Goal: Task Accomplishment & Management: Use online tool/utility

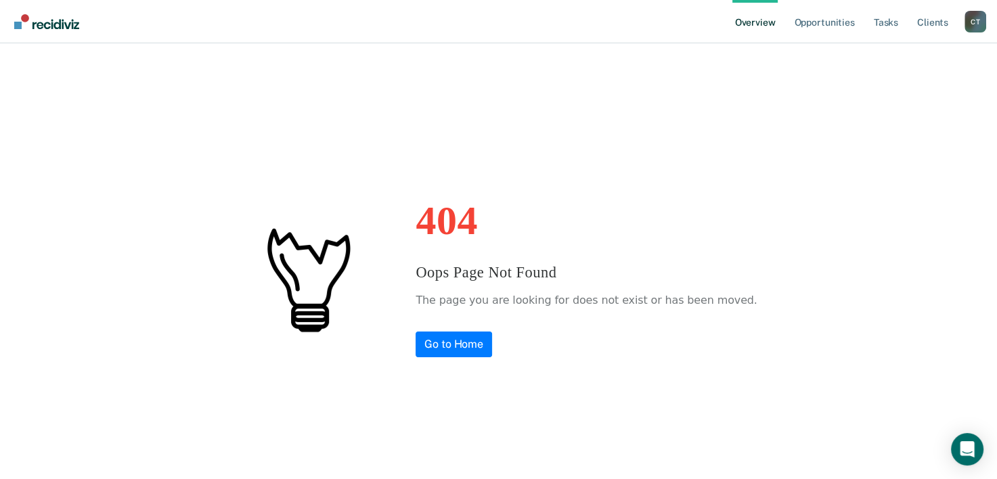
click at [972, 12] on div "C T" at bounding box center [975, 22] width 22 height 22
click at [903, 55] on button "Profile" at bounding box center [920, 62] width 131 height 22
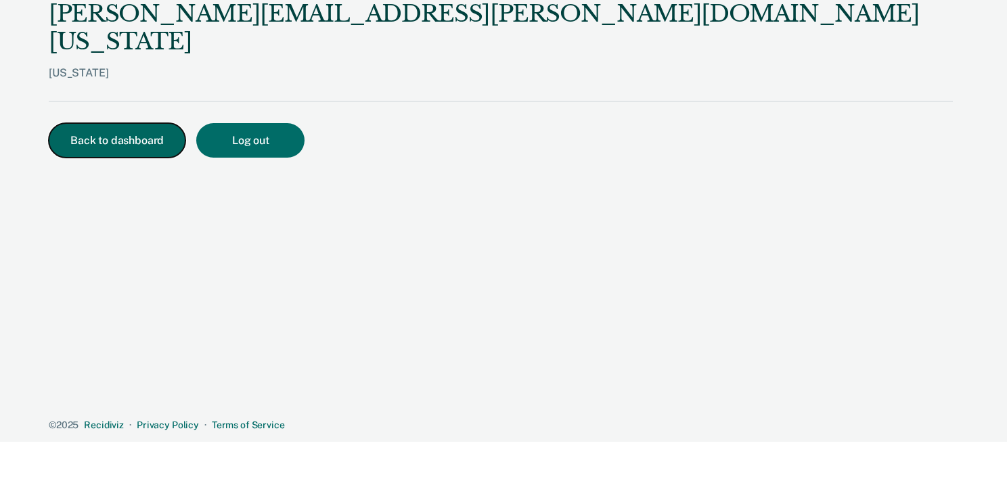
click at [143, 123] on button "Back to dashboard" at bounding box center [117, 140] width 137 height 35
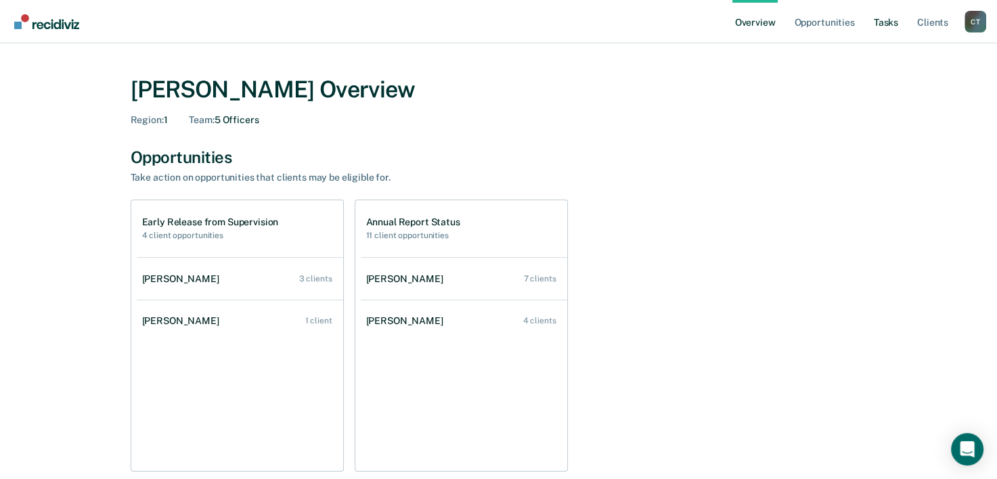
click at [881, 24] on link "Tasks" at bounding box center [886, 21] width 30 height 43
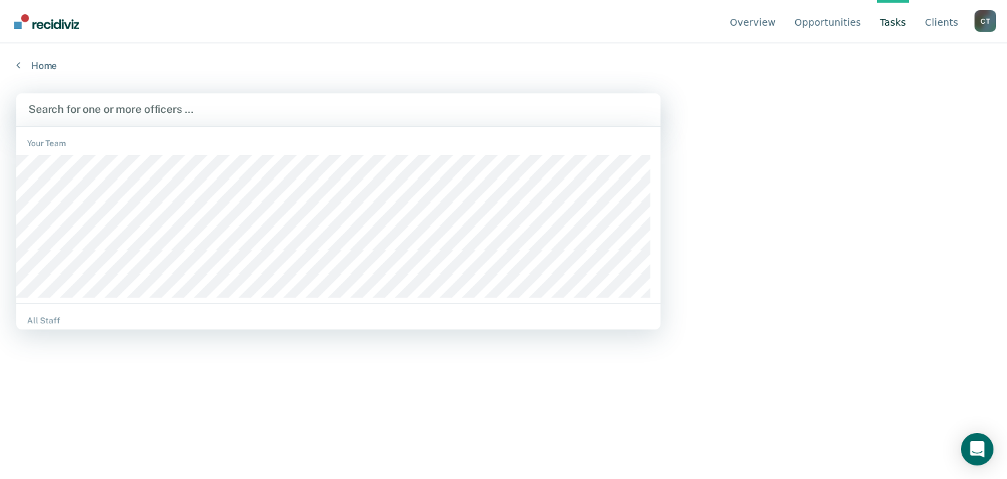
click at [89, 109] on div at bounding box center [338, 110] width 620 height 16
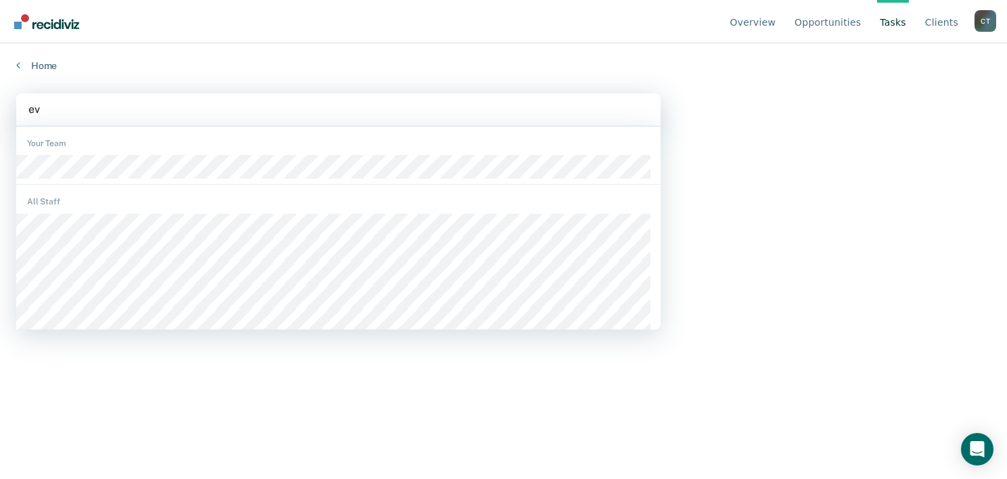
type input "eva"
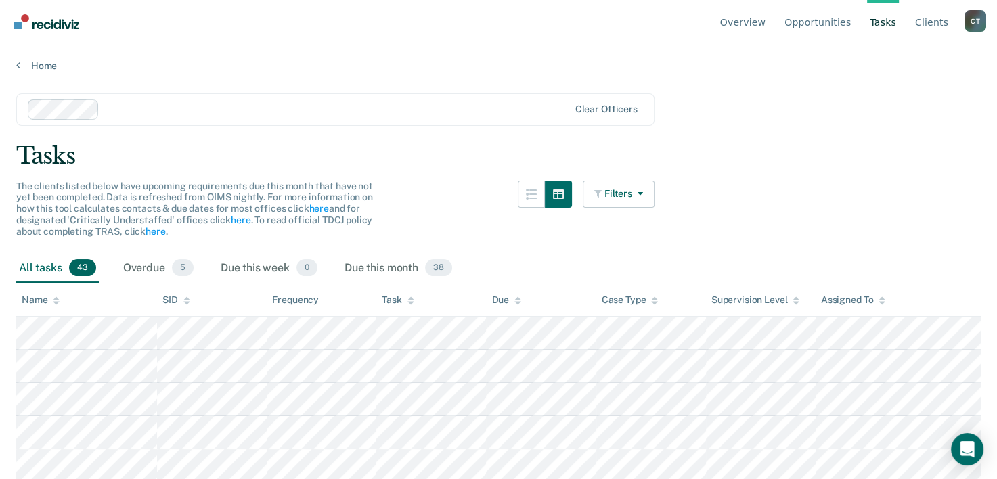
click at [75, 261] on span "43" at bounding box center [82, 268] width 27 height 18
click at [78, 265] on span "43" at bounding box center [82, 268] width 27 height 18
click at [46, 269] on div "All tasks 43" at bounding box center [57, 269] width 83 height 30
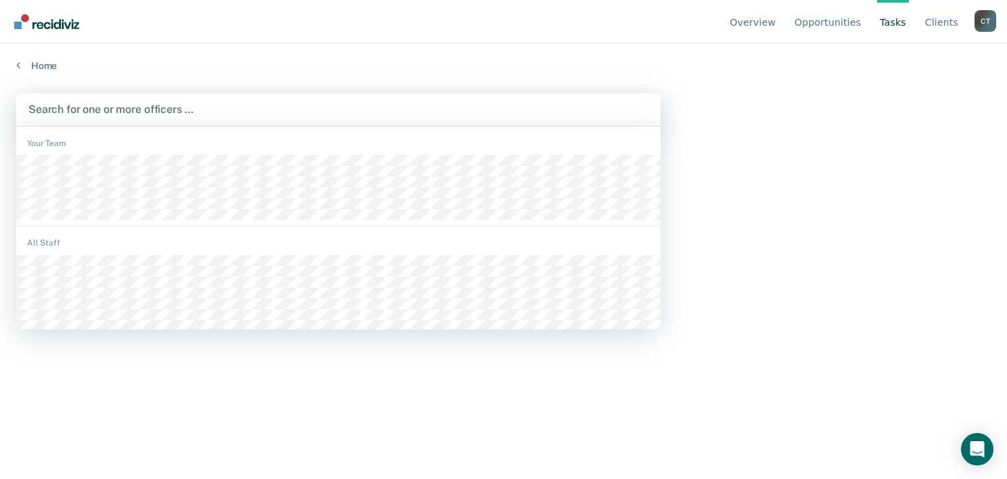
click at [80, 112] on div at bounding box center [338, 110] width 620 height 16
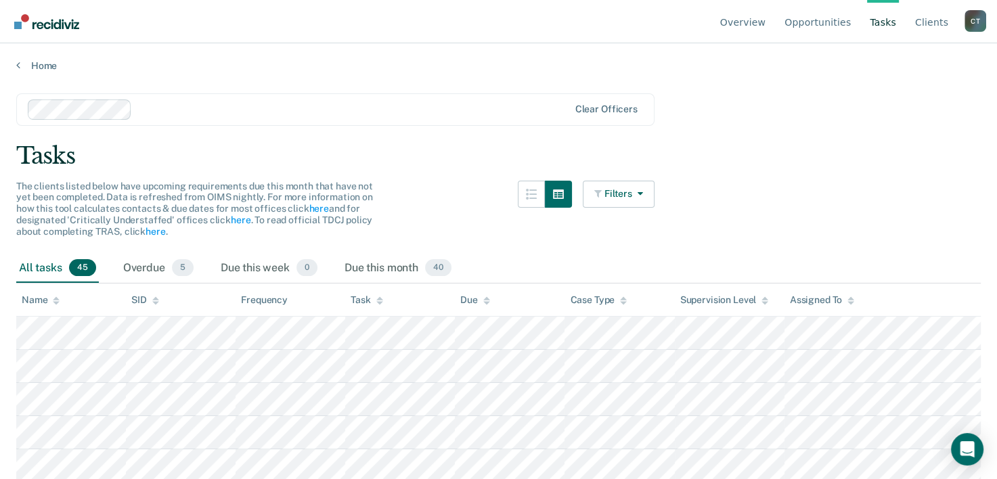
click at [77, 263] on span "45" at bounding box center [82, 268] width 27 height 18
